Goal: Information Seeking & Learning: Learn about a topic

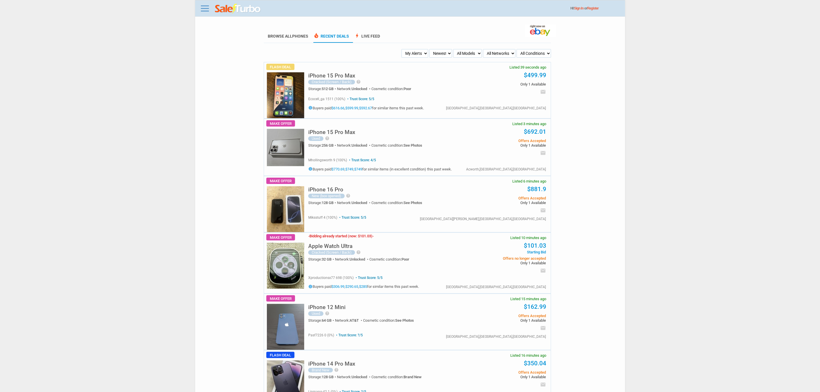
click at [288, 98] on img at bounding box center [285, 95] width 37 height 46
click at [272, 92] on img at bounding box center [285, 95] width 37 height 46
click at [405, 52] on select "My Alerts All Deals BIN Only w/ Offers Only" at bounding box center [414, 53] width 27 height 9
select select "flash_bin"
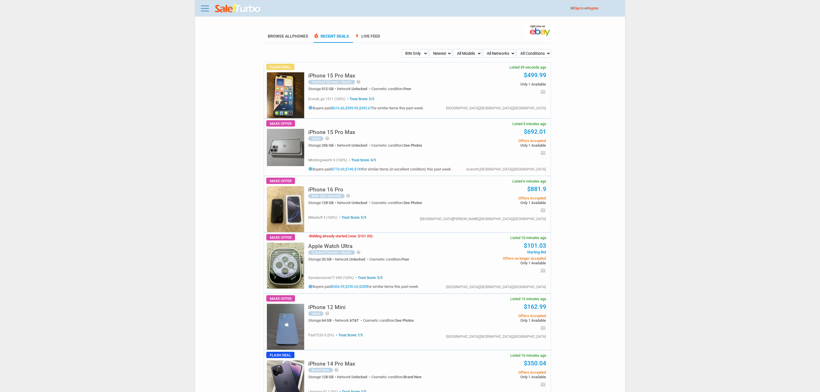
click at [402, 49] on select "My Alerts All Deals BIN Only w/ Offers Only" at bounding box center [414, 53] width 27 height 9
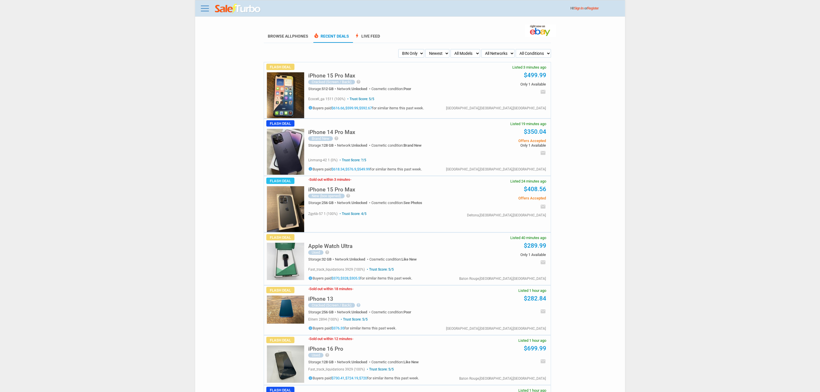
click at [414, 55] on select "My Alerts All Deals BIN Only w/ Offers Only" at bounding box center [411, 53] width 26 height 9
click at [428, 52] on select "Newest Oldest Sold Fastest Savvy Buyers Price (Low - High) Price (High - Low)" at bounding box center [437, 53] width 24 height 9
click at [464, 53] on select "All Models Apple Watch Ultra 2 Apple Watch Ultra iPhone 16 Pro Max iPhone 16 Pr…" at bounding box center [465, 53] width 30 height 9
select select "iPhone 15 Pro Max"
click at [450, 49] on select "All Models Apple Watch Ultra 2 Apple Watch Ultra iPhone 16 Pro Max iPhone 16 Pr…" at bounding box center [465, 53] width 30 height 9
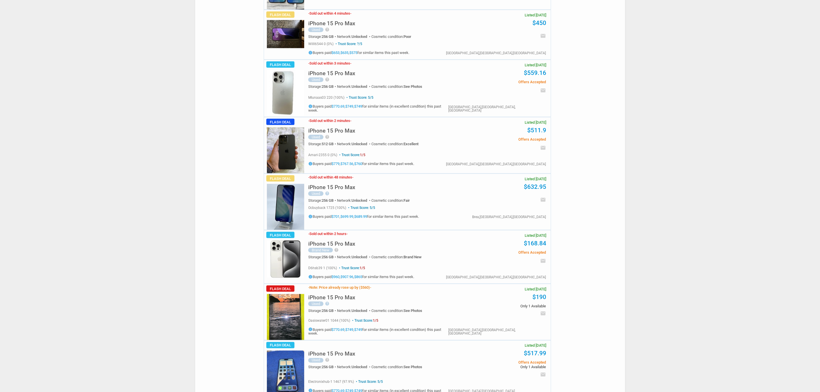
scroll to position [645, 0]
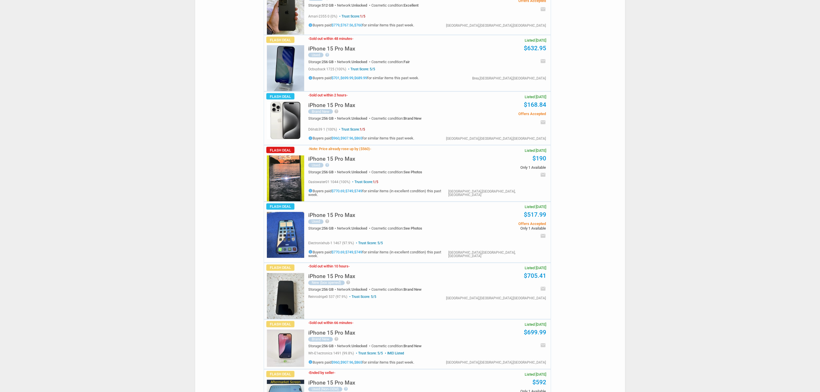
click at [349, 162] on h5 "iPhone 15 Pro Max" at bounding box center [331, 158] width 47 height 5
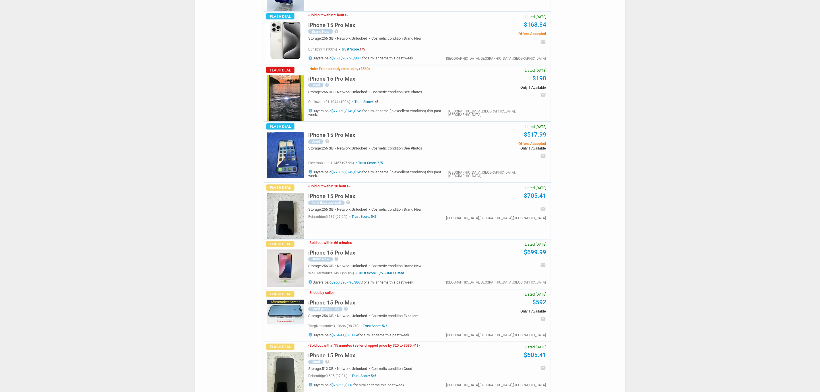
scroll to position [732, 0]
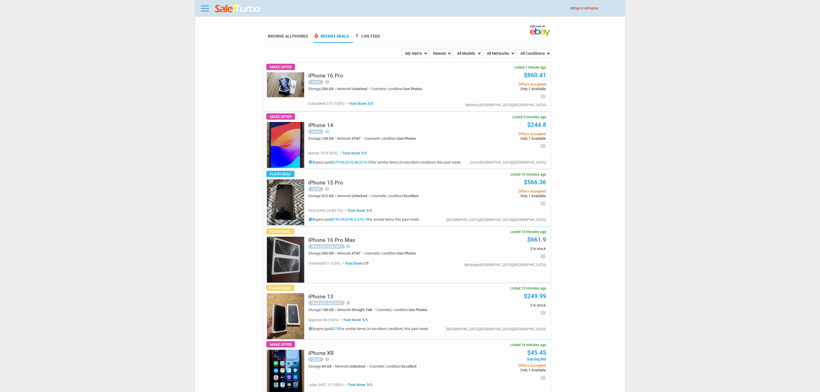
click at [423, 56] on select "My Alerts All Deals BIN Only w/ Offers Only" at bounding box center [414, 53] width 27 height 9
click at [343, 241] on h5 "iPhone 16 Pro Max" at bounding box center [331, 239] width 47 height 5
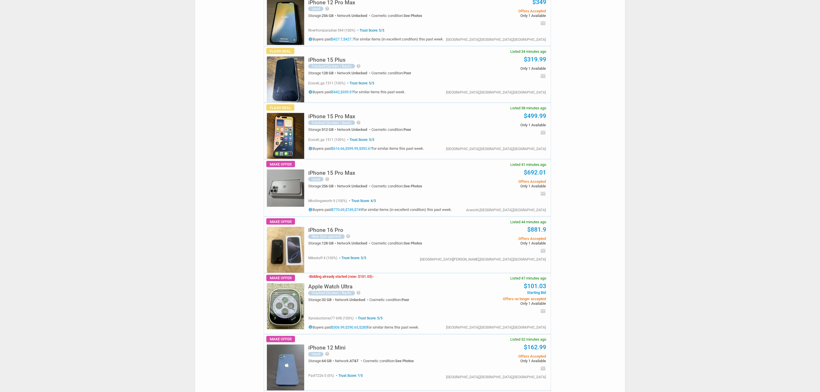
scroll to position [602, 0]
